Goal: Navigation & Orientation: Find specific page/section

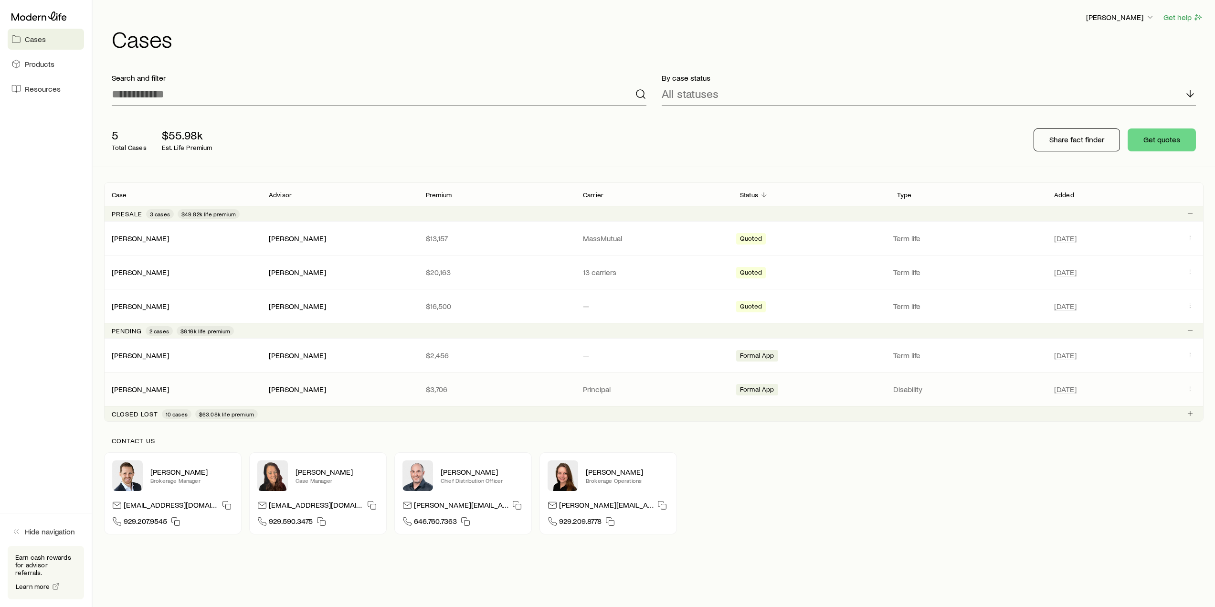
click at [159, 387] on div "[PERSON_NAME]" at bounding box center [182, 389] width 157 height 10
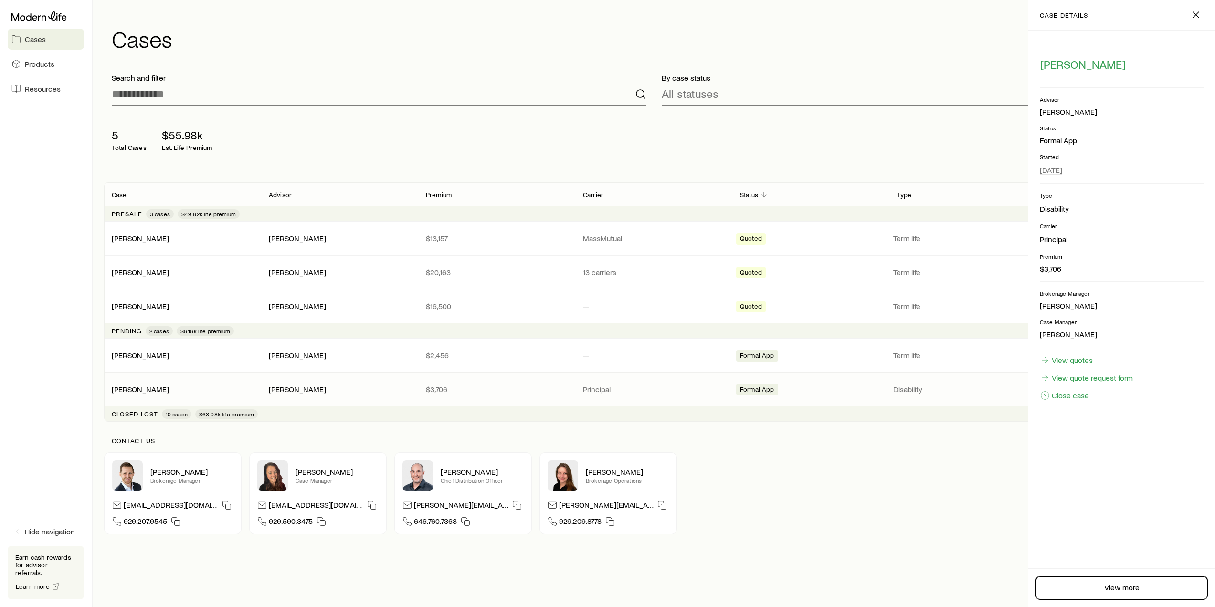
click at [1128, 588] on link "View more" at bounding box center [1121, 587] width 171 height 23
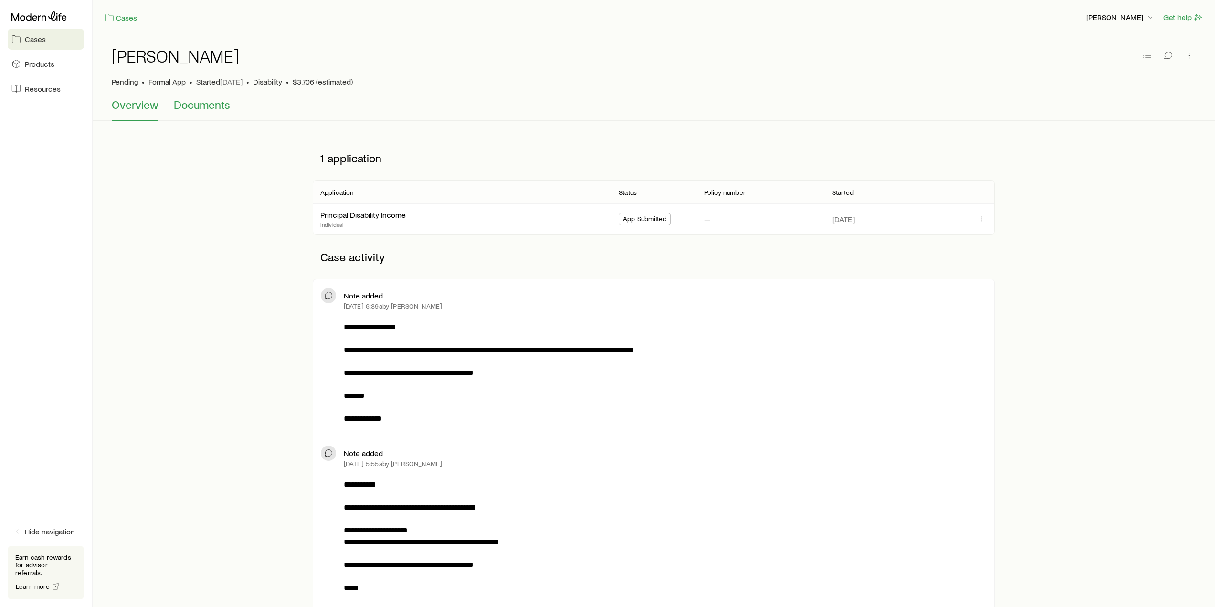
click at [189, 105] on span "Documents" at bounding box center [202, 104] width 56 height 13
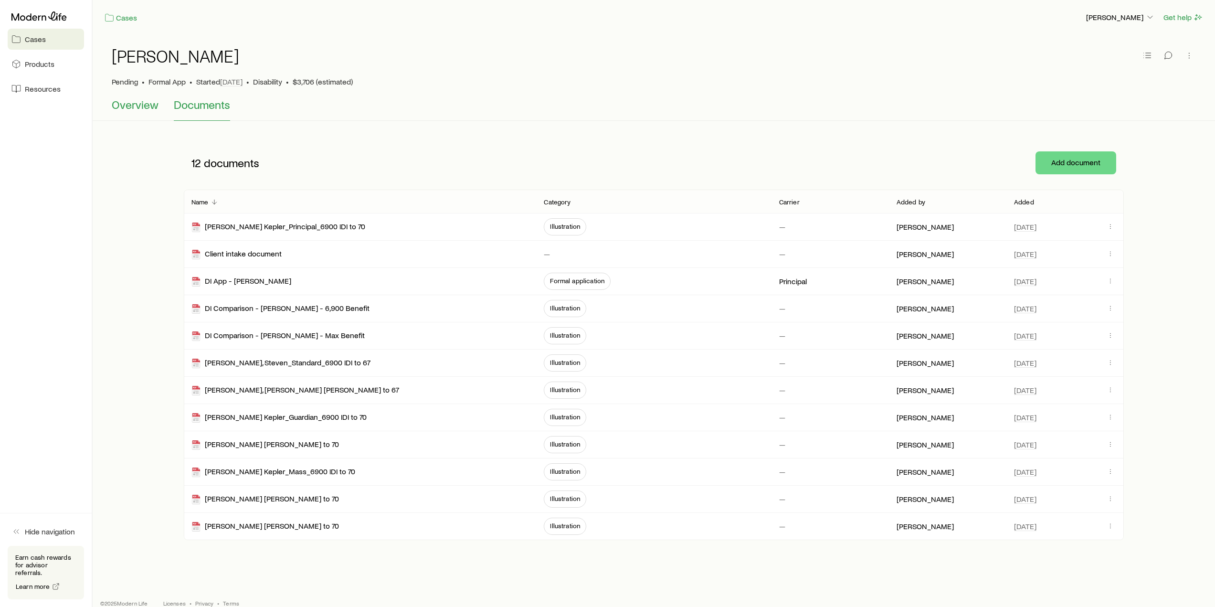
click at [141, 105] on span "Overview" at bounding box center [135, 104] width 47 height 13
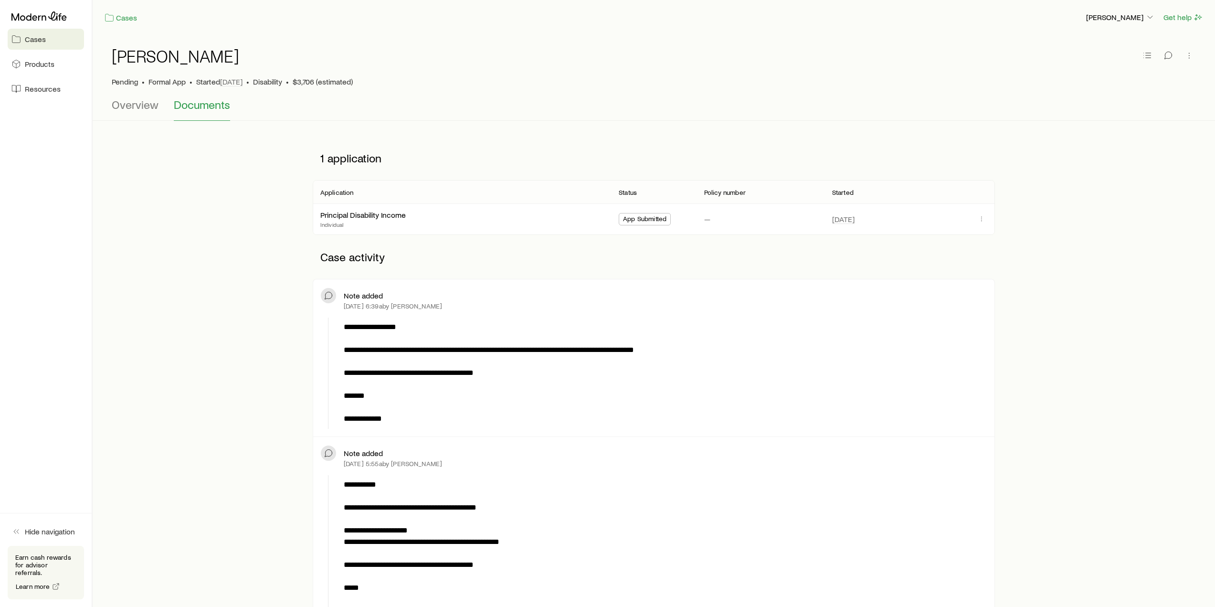
click at [34, 41] on span "Cases" at bounding box center [35, 39] width 21 height 10
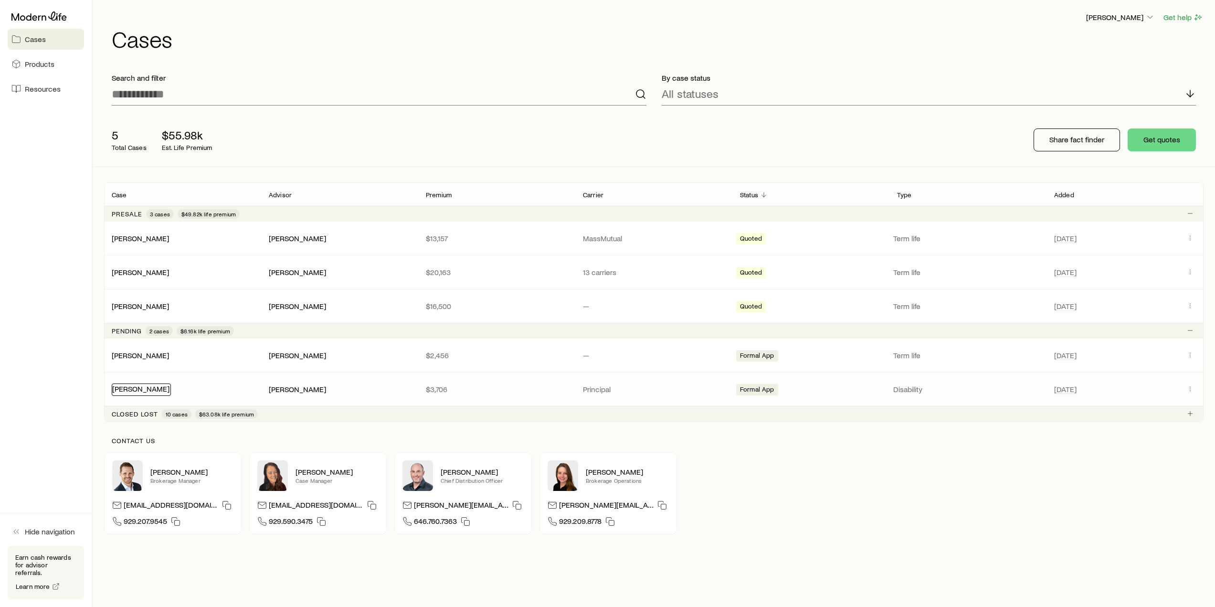
click at [139, 392] on link "[PERSON_NAME]" at bounding box center [140, 388] width 57 height 9
click at [137, 359] on div "[PERSON_NAME]" at bounding box center [141, 356] width 59 height 12
click at [140, 352] on link "[PERSON_NAME]" at bounding box center [140, 354] width 57 height 9
